Goal: Information Seeking & Learning: Learn about a topic

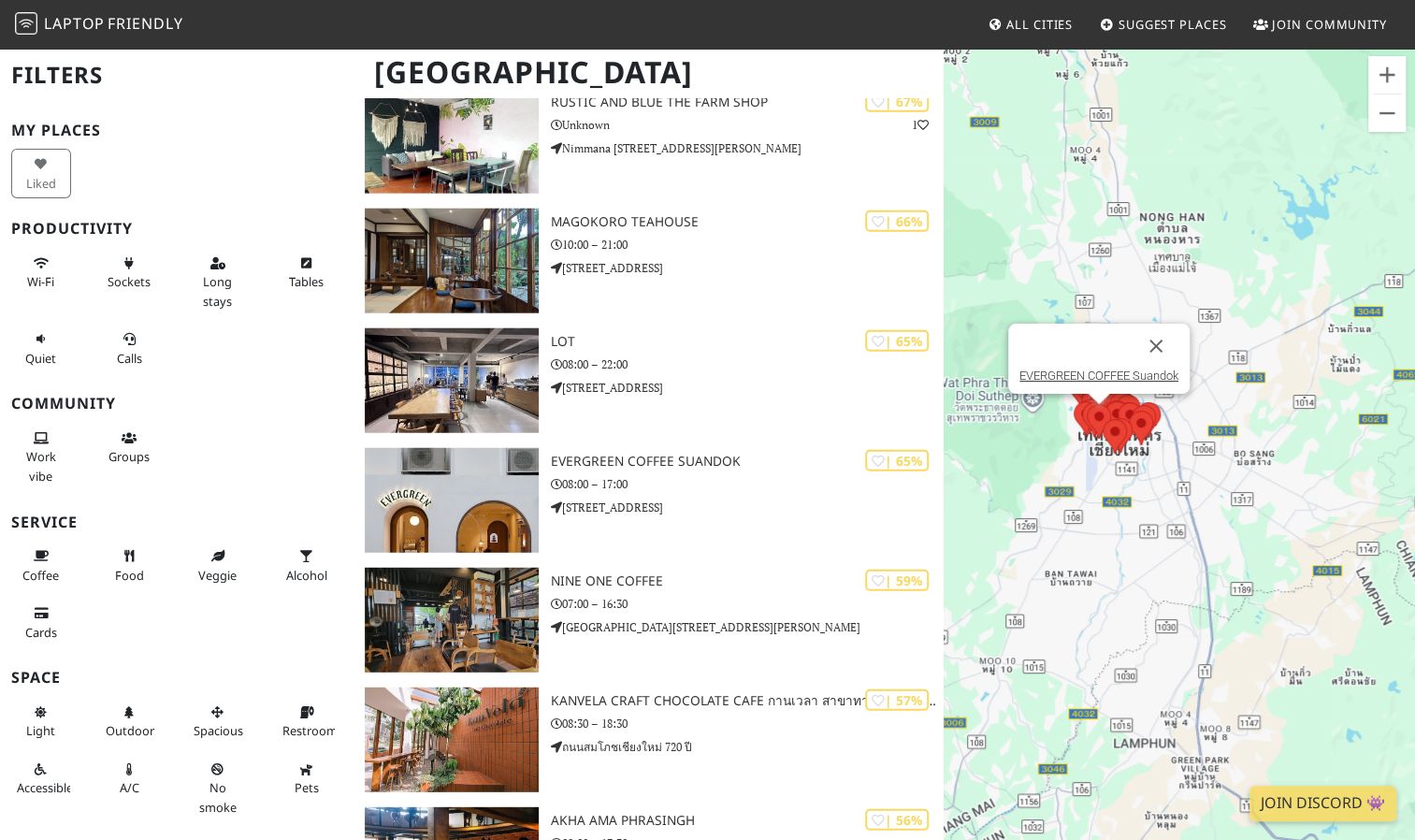
scroll to position [2617, 0]
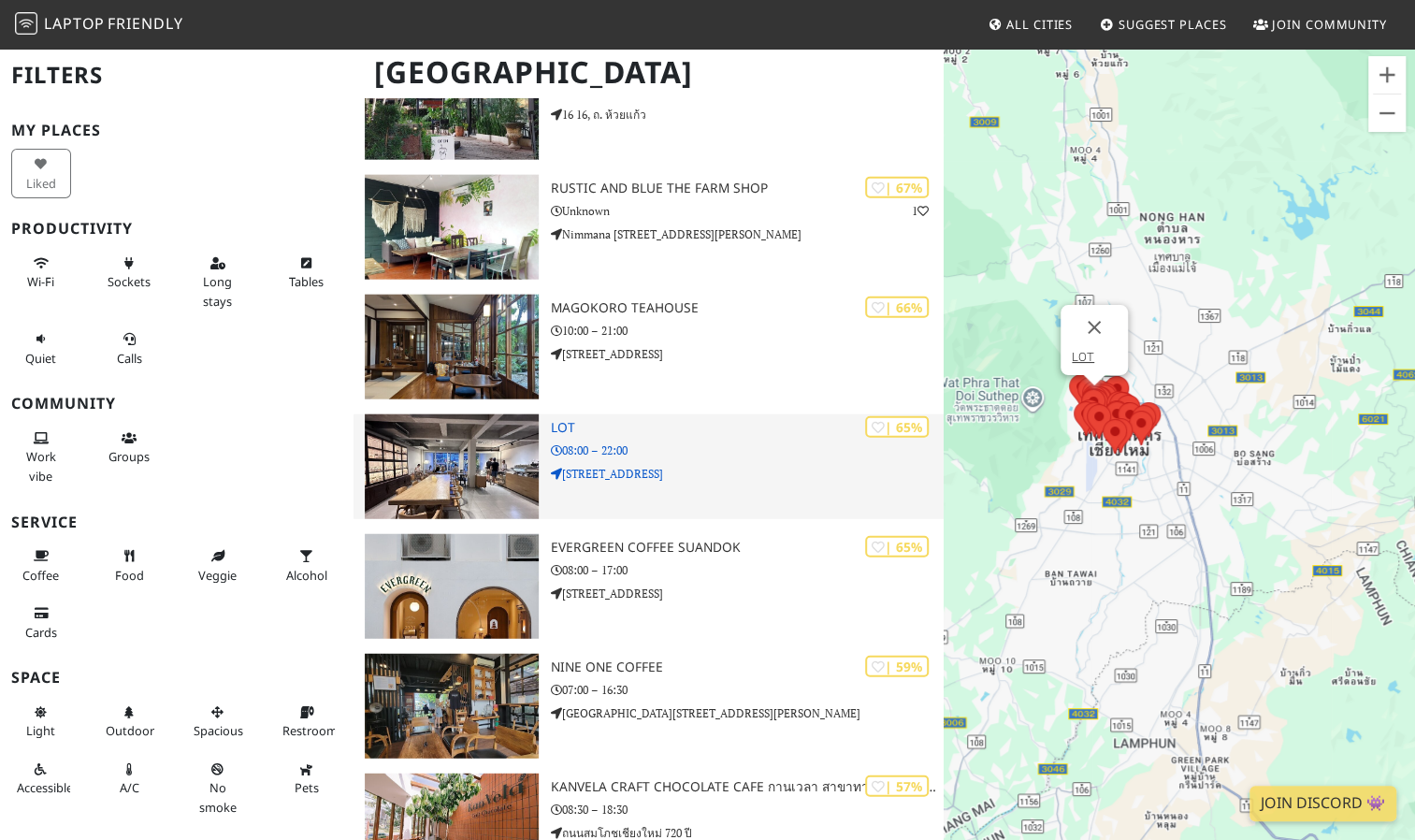
click at [622, 442] on p "08:00 – 22:00" at bounding box center [745, 449] width 392 height 18
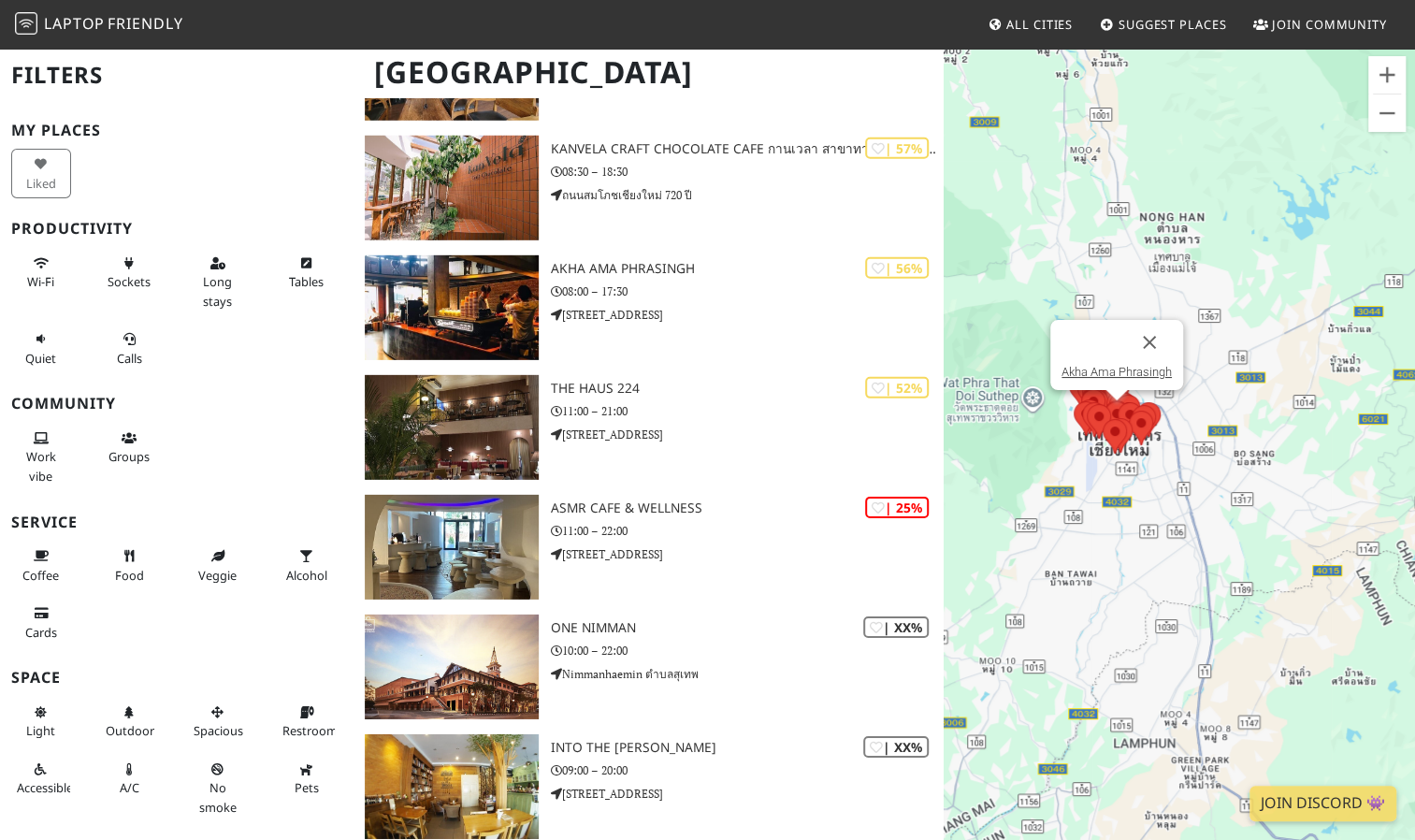
scroll to position [3388, 0]
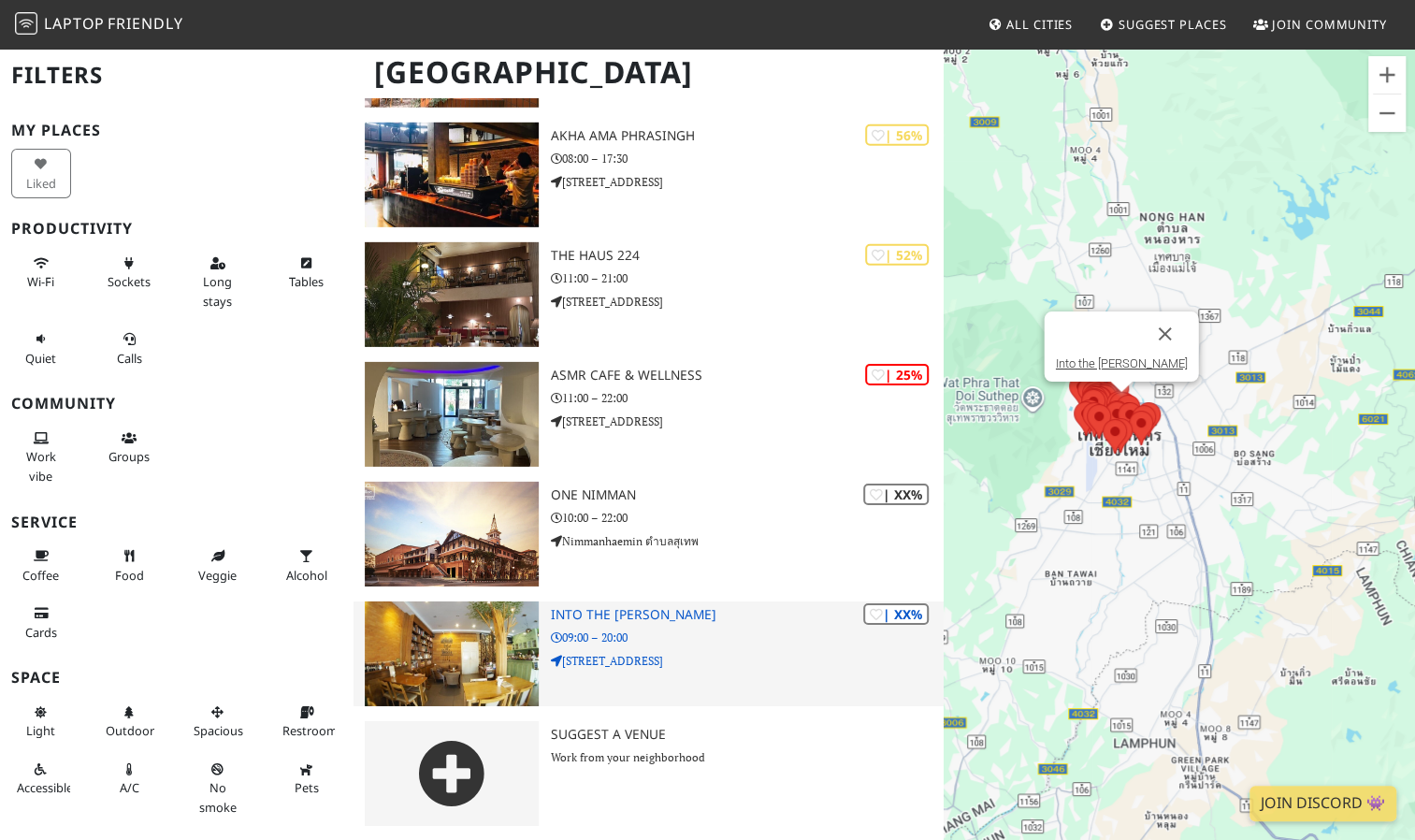
click at [582, 613] on h3 "Into the Woods" at bounding box center [745, 614] width 392 height 16
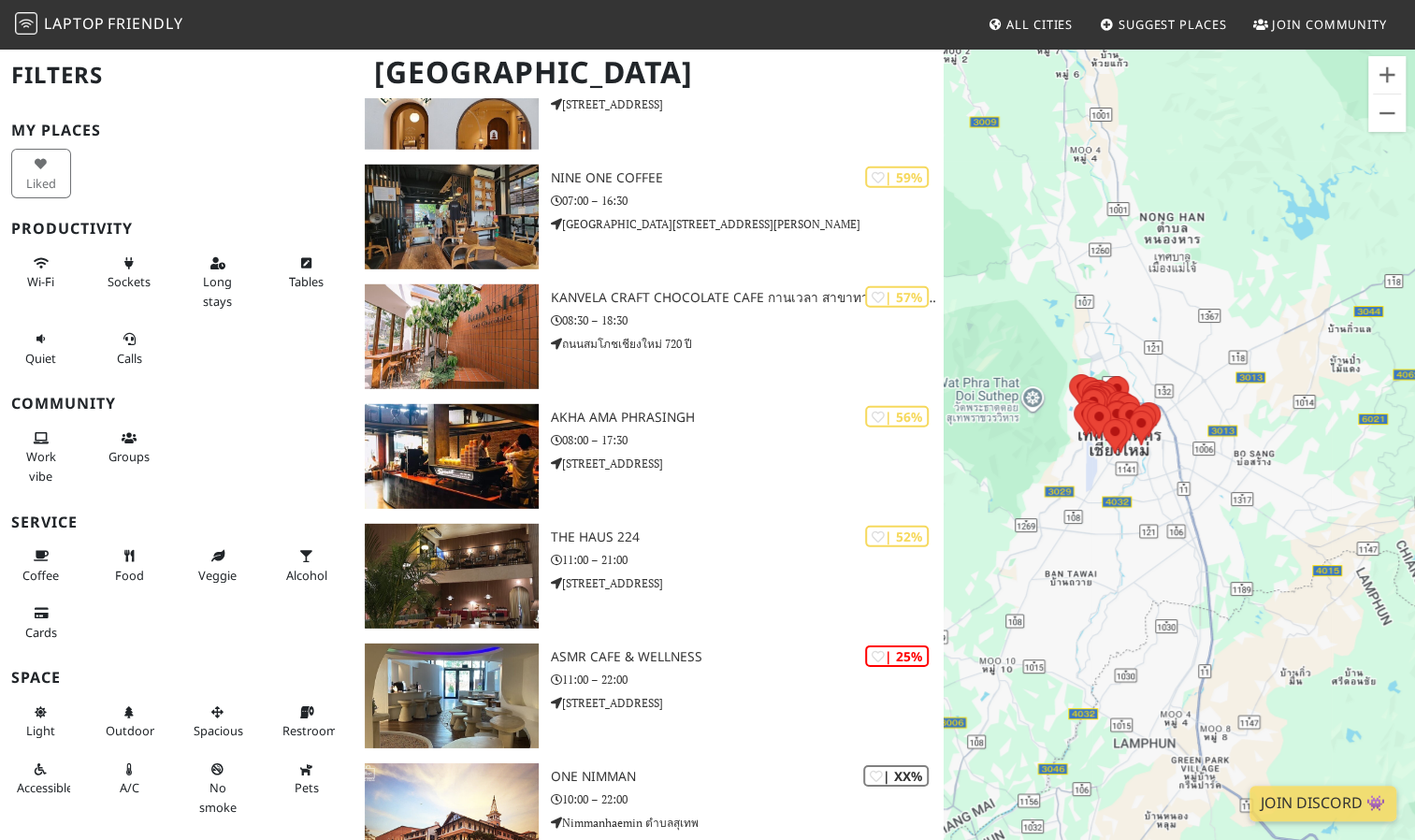
scroll to position [3105, 0]
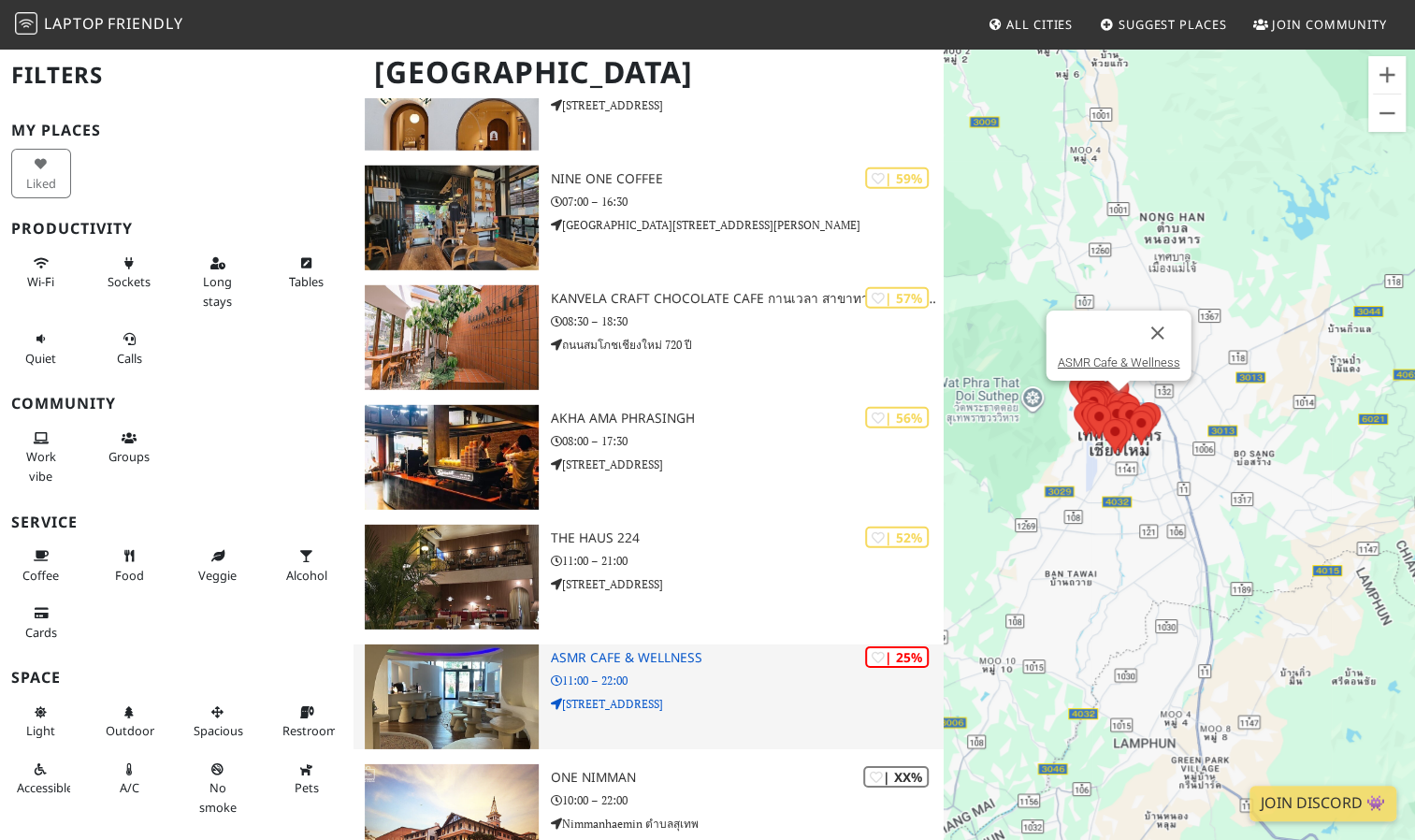
click at [643, 651] on h3 "ASMR Cafe & Wellness" at bounding box center [745, 657] width 392 height 16
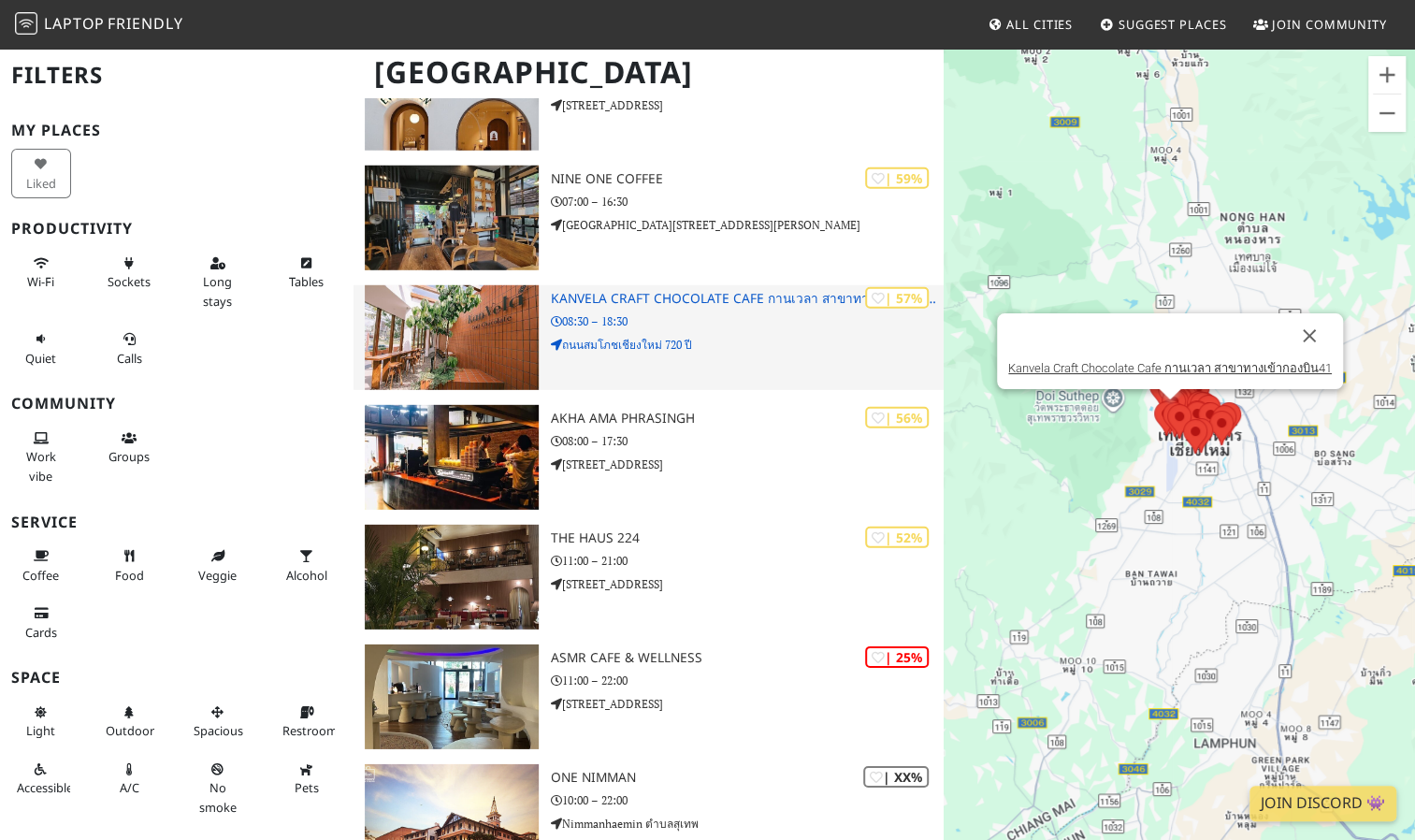
click at [691, 290] on div "| 57% Kanvela Craft Chocolate Cafe กานเวลา สาขาทางเข้ากองบิน41 08:30 – 18:30 ถน…" at bounding box center [745, 338] width 392 height 105
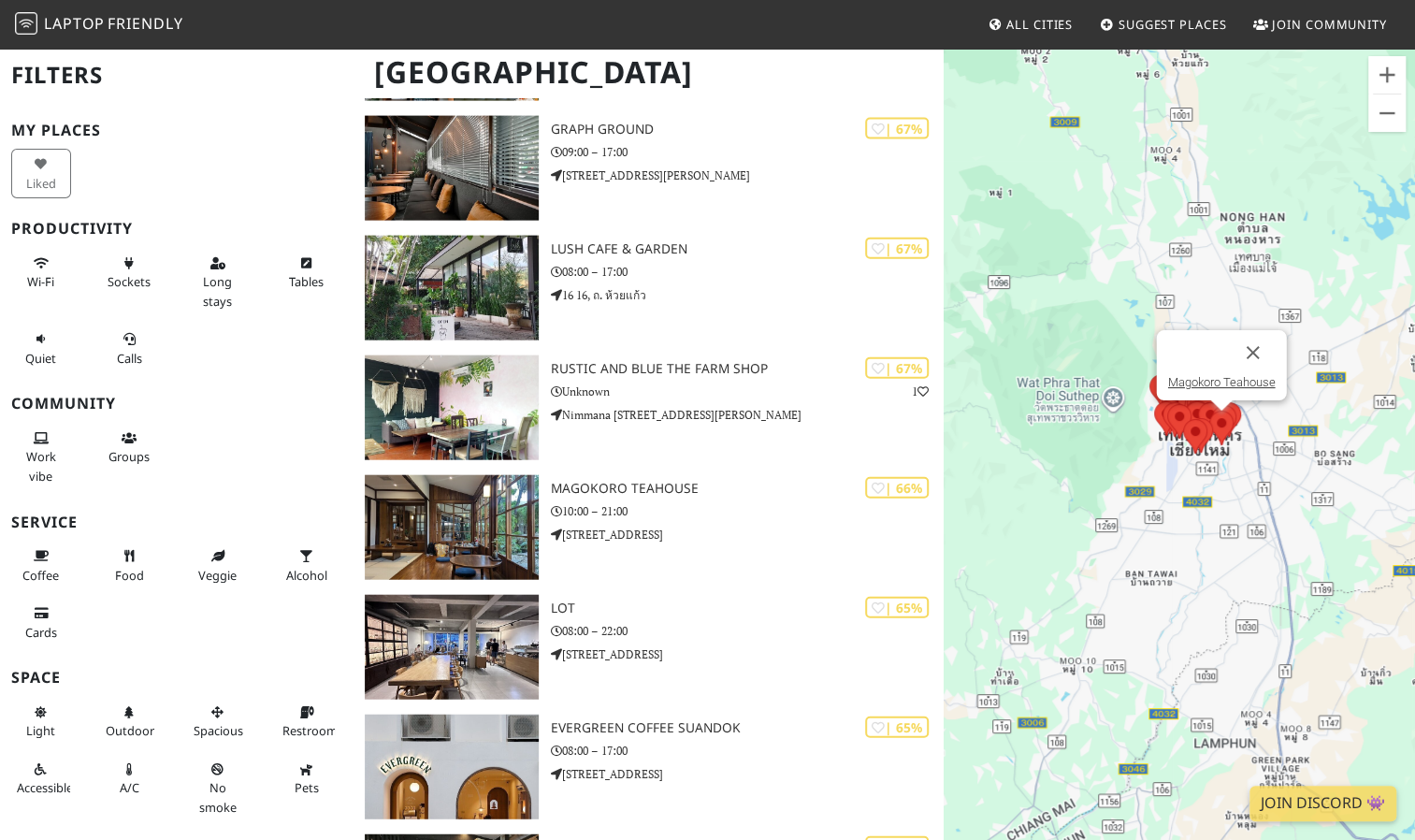
scroll to position [2299, 0]
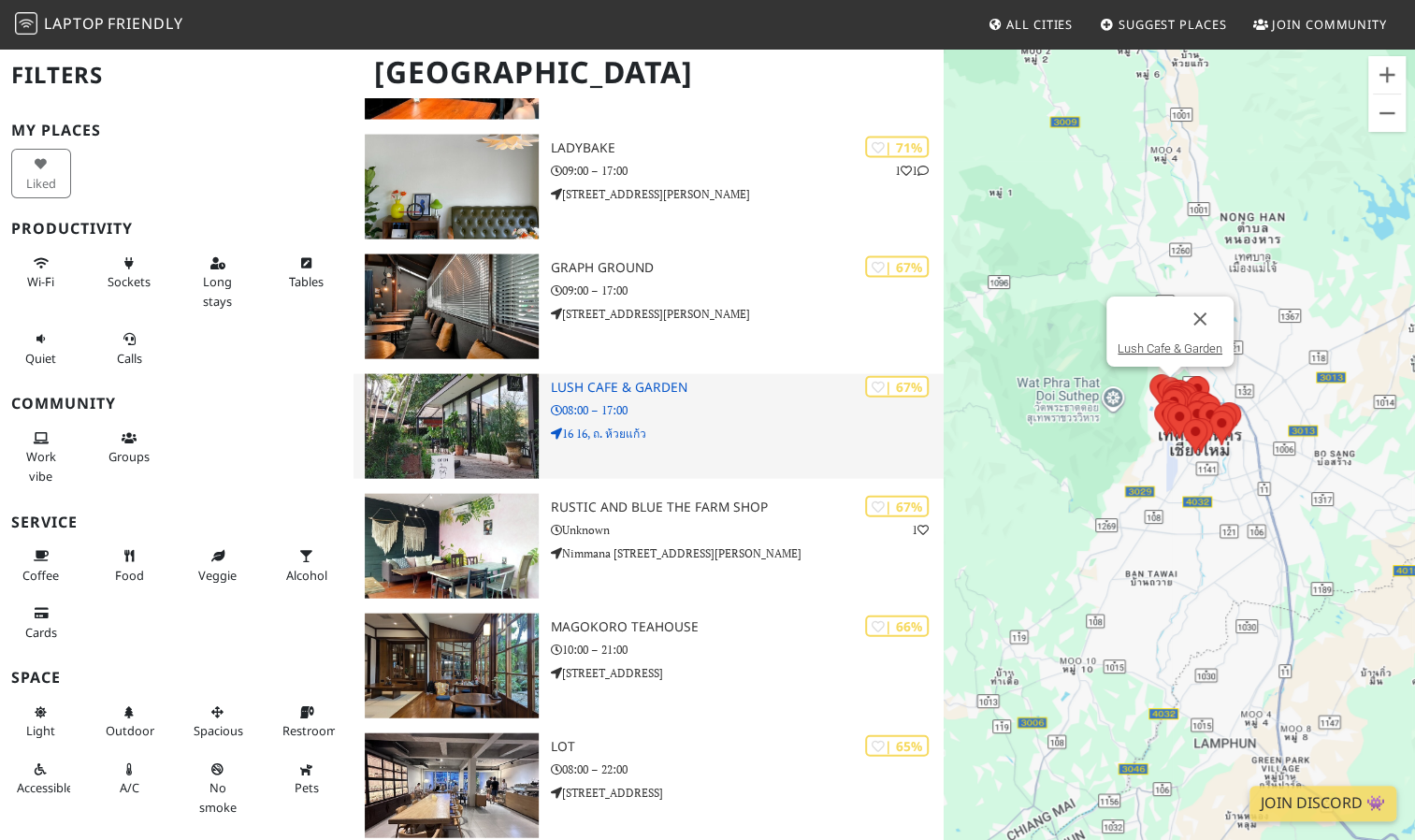
click at [634, 389] on h3 "Lush Cafe & Garden" at bounding box center [745, 387] width 392 height 16
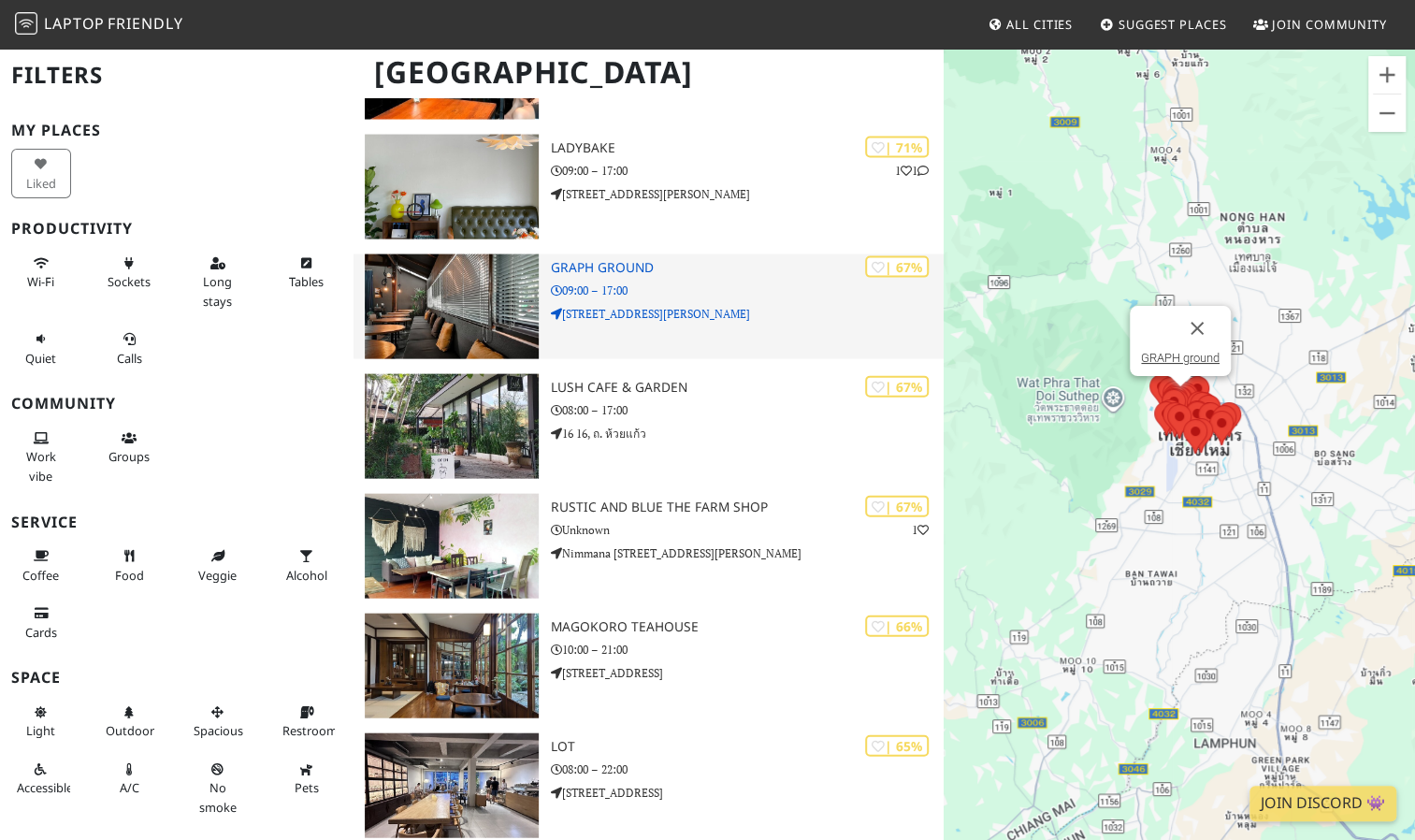
click at [610, 265] on h3 "GRAPH ground" at bounding box center [745, 268] width 392 height 16
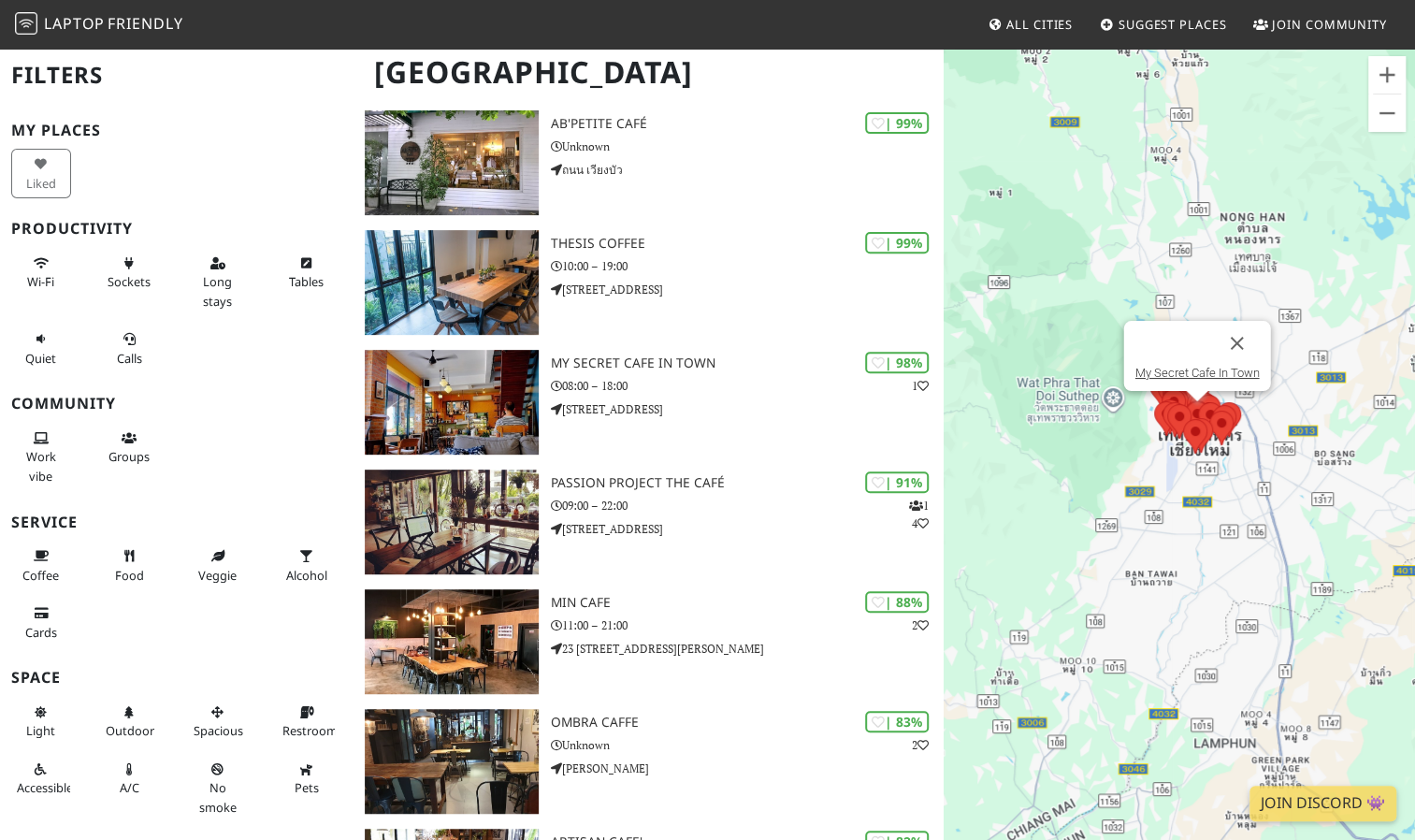
scroll to position [292, 0]
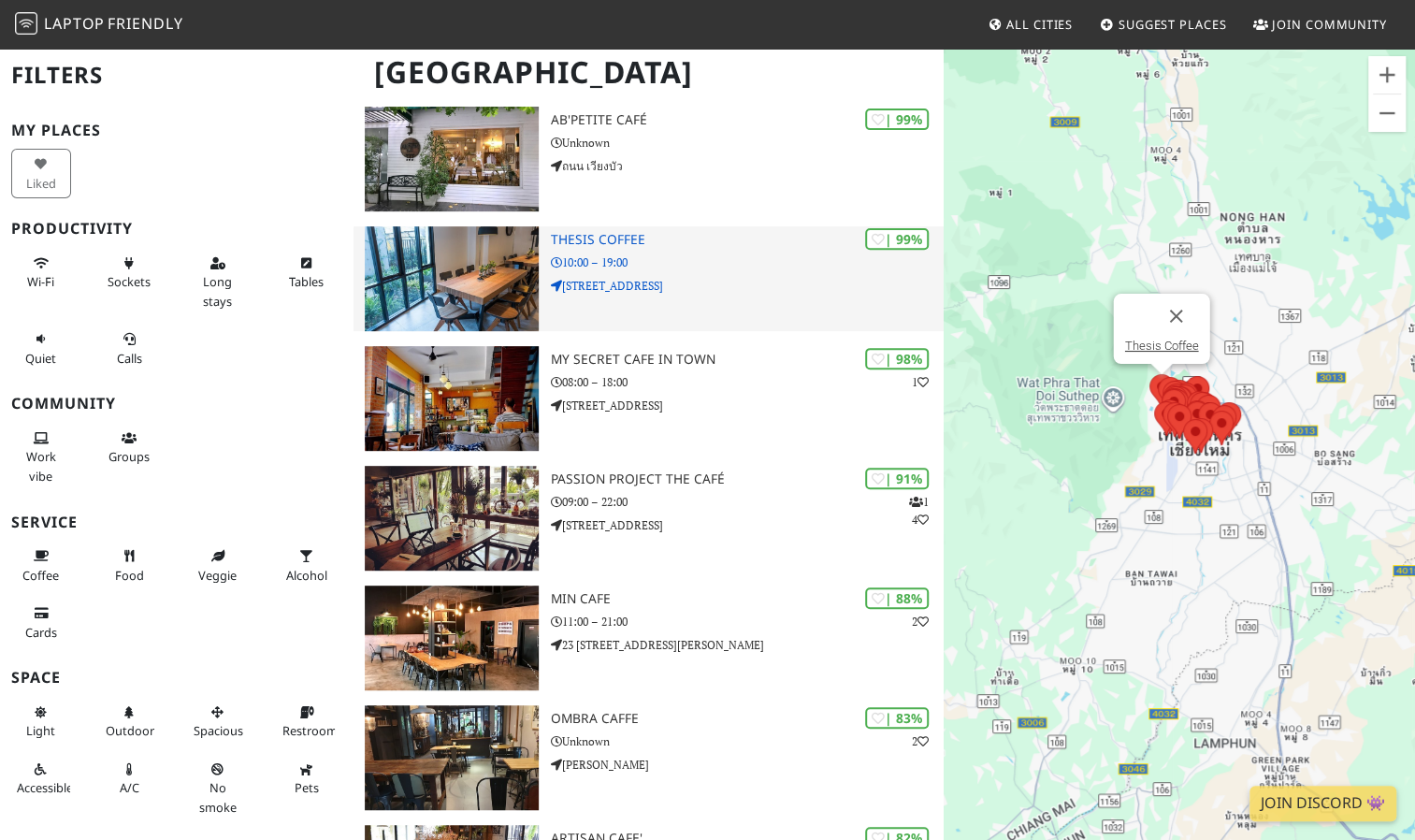
click at [616, 238] on h3 "Thesis Coffee" at bounding box center [745, 240] width 392 height 16
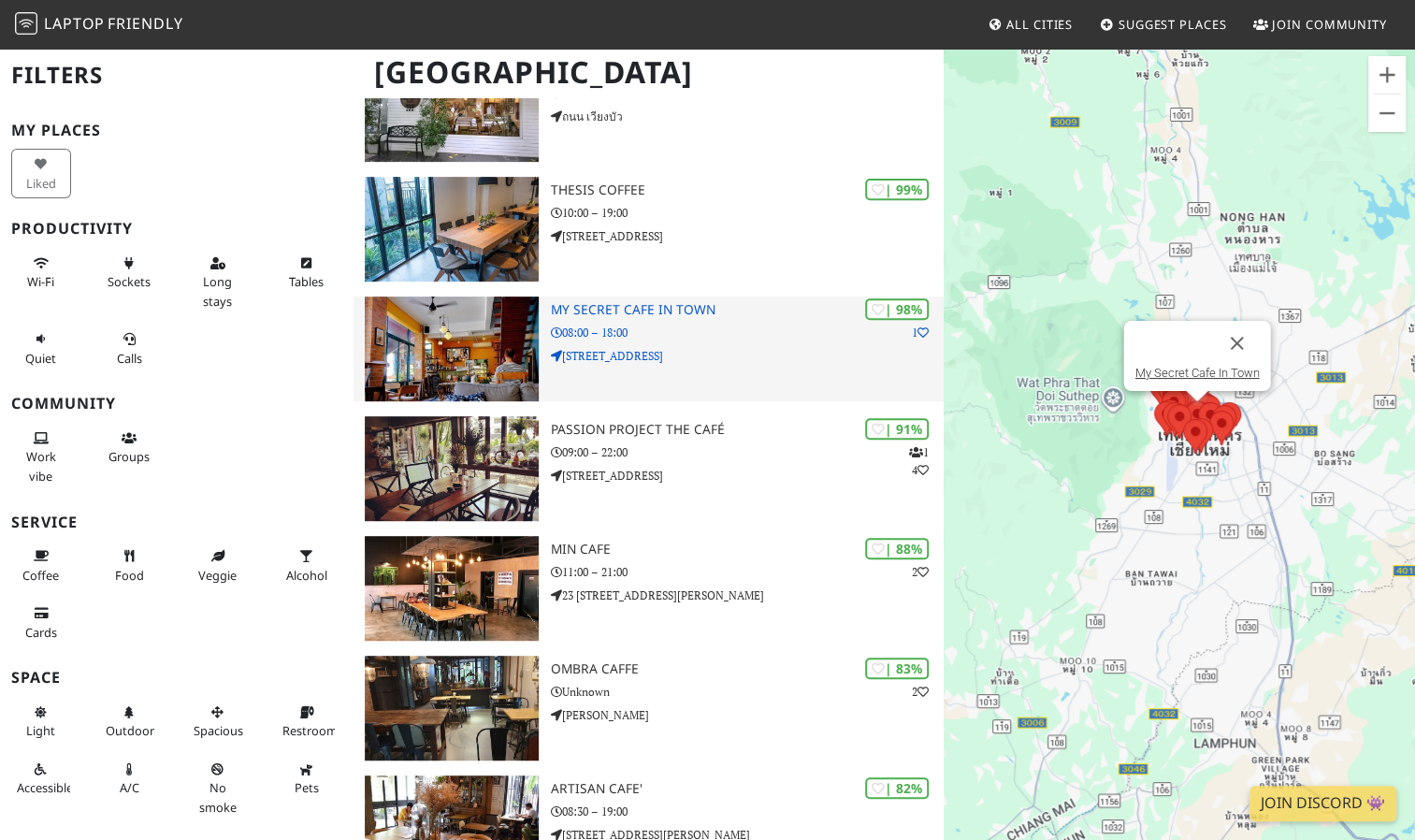
scroll to position [348, 0]
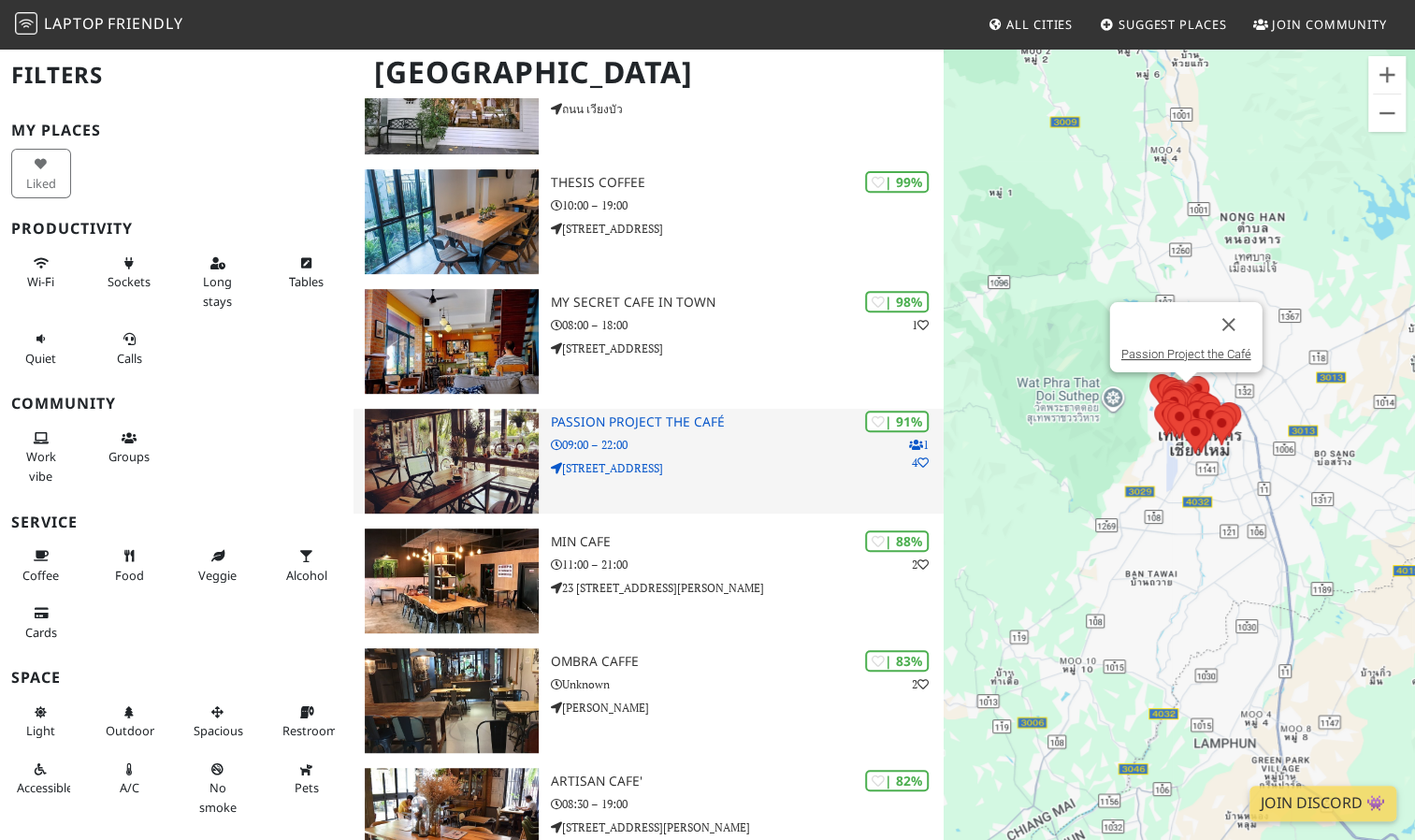
click at [650, 420] on h3 "Passion Project the Café" at bounding box center [745, 421] width 392 height 16
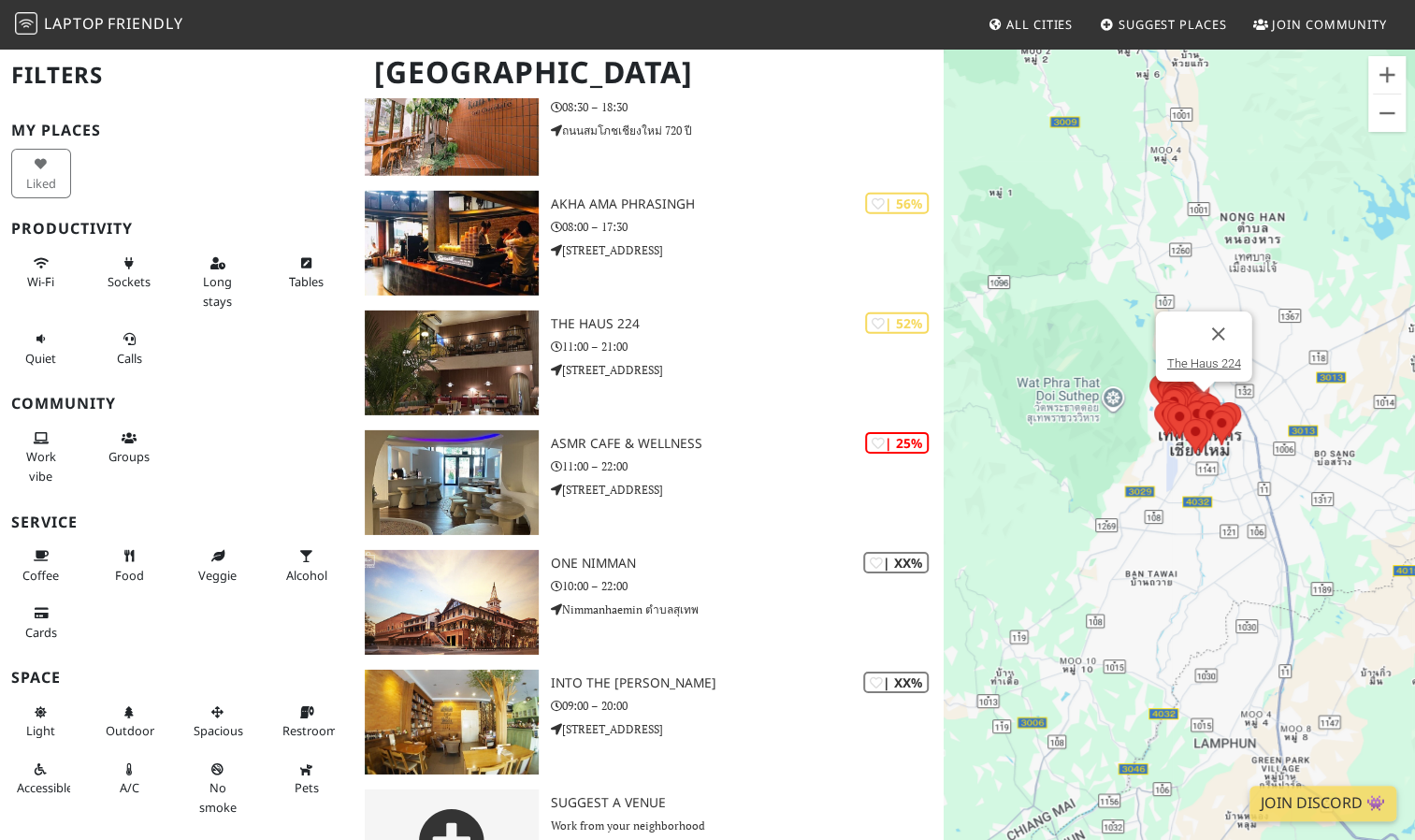
scroll to position [3388, 0]
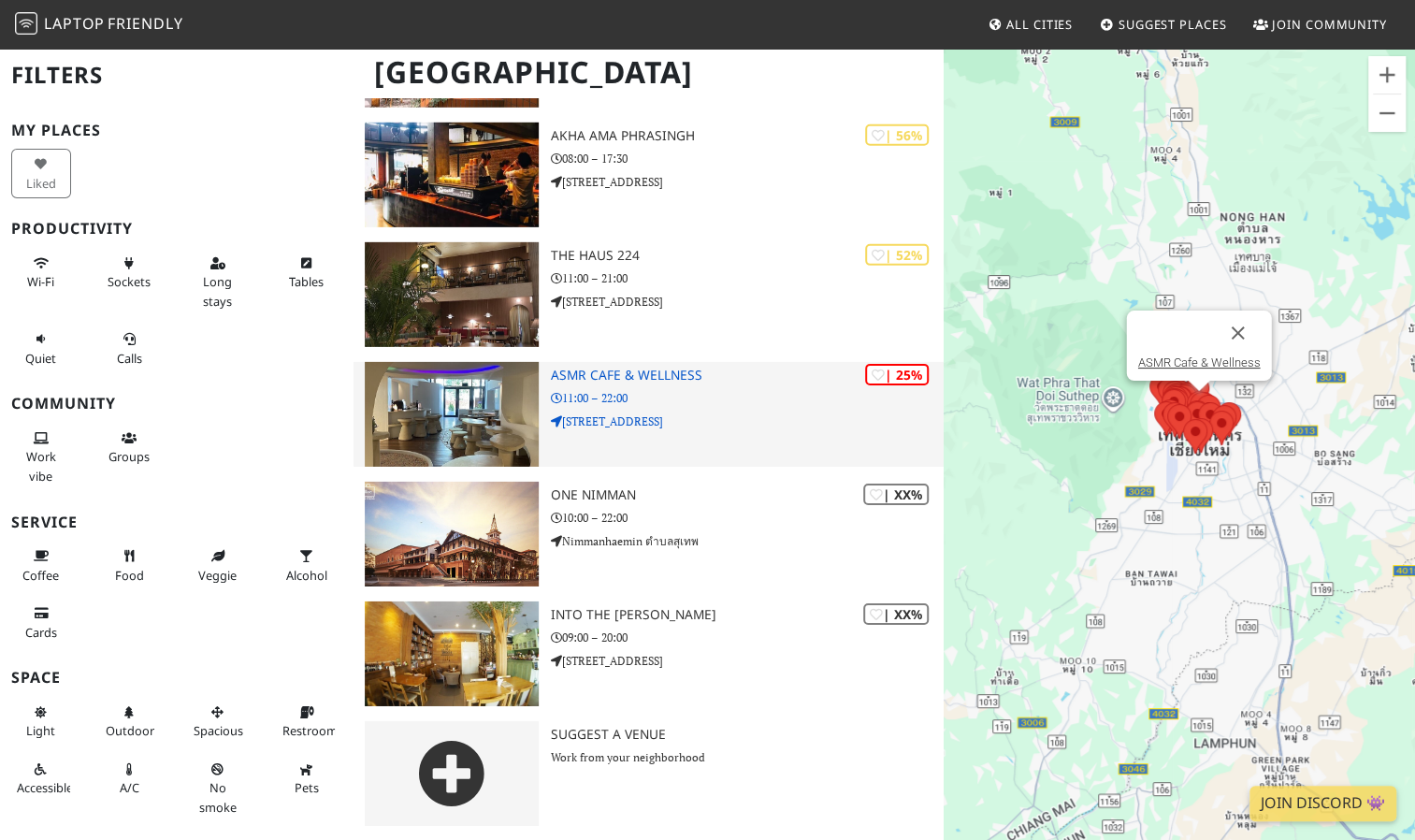
click at [859, 376] on h3 "ASMR Cafe & Wellness" at bounding box center [745, 375] width 392 height 16
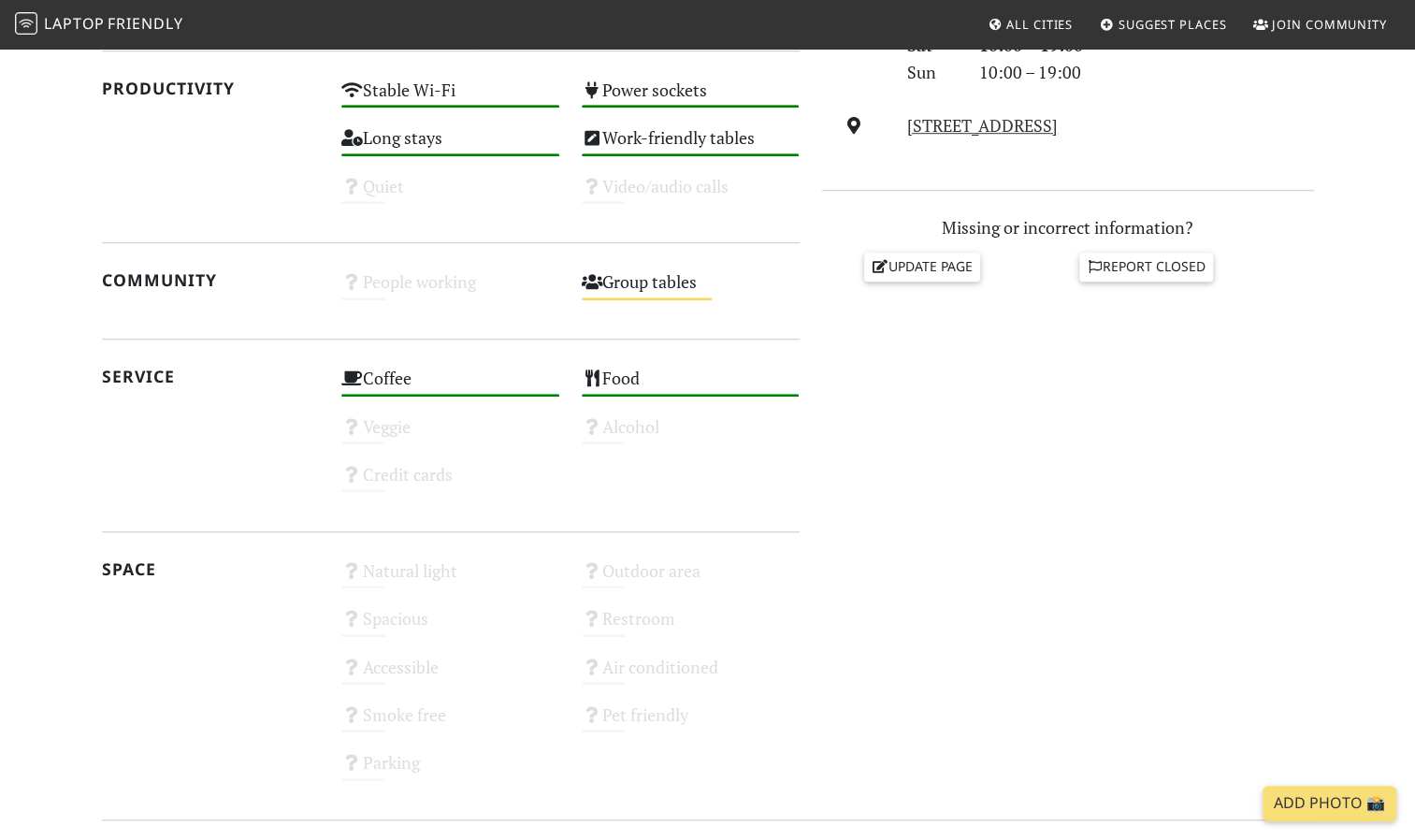
scroll to position [700, 0]
